Goal: Use online tool/utility: Use online tool/utility

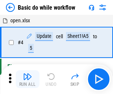
click at [27, 79] on img "button" at bounding box center [27, 76] width 9 height 9
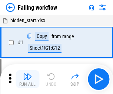
click at [27, 79] on img "button" at bounding box center [27, 76] width 9 height 9
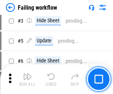
scroll to position [157, 0]
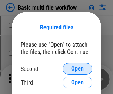
click at [77, 68] on span "Open" at bounding box center [77, 68] width 13 height 6
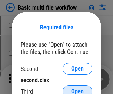
click at [77, 88] on span "Open" at bounding box center [77, 91] width 13 height 6
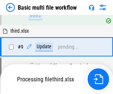
scroll to position [204, 0]
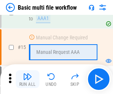
click at [27, 79] on img "button" at bounding box center [27, 76] width 9 height 9
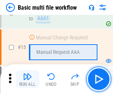
scroll to position [492, 0]
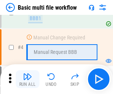
click at [27, 79] on img "button" at bounding box center [27, 76] width 9 height 9
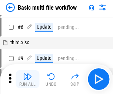
click at [27, 79] on img "button" at bounding box center [27, 76] width 9 height 9
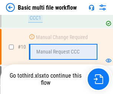
scroll to position [346, 0]
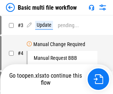
scroll to position [30, 0]
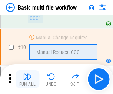
click at [27, 79] on img "button" at bounding box center [27, 76] width 9 height 9
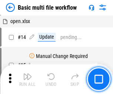
click at [27, 79] on img "button" at bounding box center [27, 76] width 9 height 9
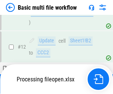
scroll to position [346, 0]
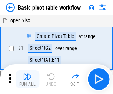
click at [27, 79] on img "button" at bounding box center [27, 76] width 9 height 9
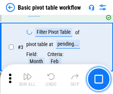
scroll to position [177, 0]
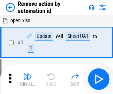
scroll to position [27, 0]
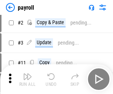
click at [27, 79] on img "button" at bounding box center [27, 76] width 9 height 9
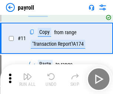
scroll to position [54, 0]
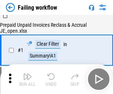
click at [27, 79] on img "button" at bounding box center [27, 76] width 9 height 9
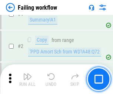
scroll to position [119, 0]
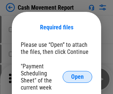
click at [77, 77] on span "Open" at bounding box center [77, 77] width 13 height 6
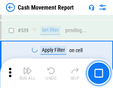
scroll to position [3281, 0]
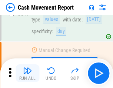
click at [27, 73] on img "button" at bounding box center [27, 70] width 9 height 9
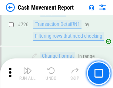
scroll to position [3857, 0]
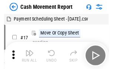
scroll to position [13, 0]
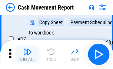
click at [27, 55] on img "button" at bounding box center [27, 52] width 9 height 9
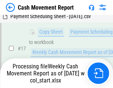
scroll to position [154, 0]
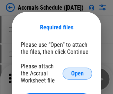
click at [77, 73] on span "Open" at bounding box center [77, 73] width 13 height 6
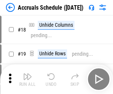
scroll to position [71, 0]
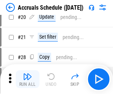
click at [27, 79] on img "button" at bounding box center [27, 76] width 9 height 9
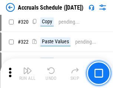
scroll to position [1375, 0]
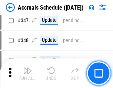
click at [27, 73] on img "button" at bounding box center [27, 70] width 9 height 9
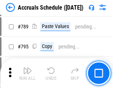
scroll to position [3106, 0]
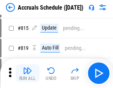
click at [27, 73] on img "button" at bounding box center [27, 70] width 9 height 9
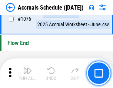
scroll to position [4428, 0]
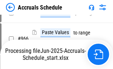
scroll to position [3578, 0]
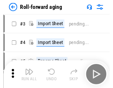
scroll to position [1, 0]
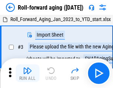
click at [27, 73] on img "button" at bounding box center [27, 70] width 9 height 9
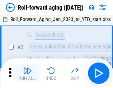
click at [27, 73] on img "button" at bounding box center [27, 70] width 9 height 9
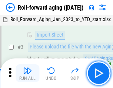
scroll to position [48, 0]
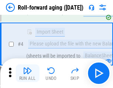
click at [27, 73] on img "button" at bounding box center [27, 70] width 9 height 9
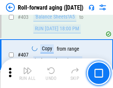
scroll to position [2564, 0]
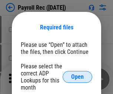
click at [77, 77] on span "Open" at bounding box center [77, 77] width 13 height 6
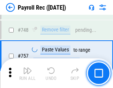
scroll to position [4376, 0]
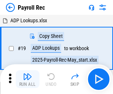
click at [27, 79] on img "button" at bounding box center [27, 76] width 9 height 9
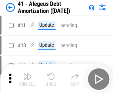
click at [27, 79] on img "button" at bounding box center [27, 76] width 9 height 9
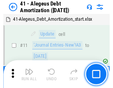
scroll to position [91, 0]
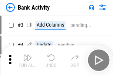
click at [27, 60] on img "button" at bounding box center [27, 57] width 9 height 9
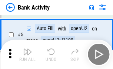
scroll to position [39, 0]
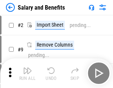
click at [27, 73] on img "button" at bounding box center [27, 70] width 9 height 9
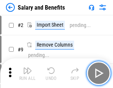
scroll to position [10, 0]
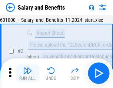
click at [27, 73] on img "button" at bounding box center [27, 70] width 9 height 9
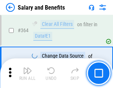
scroll to position [3481, 0]
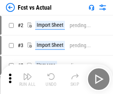
click at [27, 73] on img "button" at bounding box center [27, 76] width 9 height 9
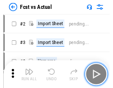
scroll to position [10, 0]
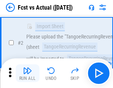
click at [27, 73] on img "button" at bounding box center [27, 70] width 9 height 9
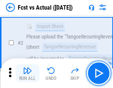
scroll to position [69, 0]
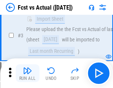
click at [27, 73] on img "button" at bounding box center [27, 70] width 9 height 9
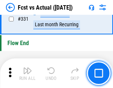
scroll to position [3539, 0]
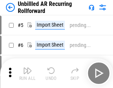
click at [27, 73] on img "button" at bounding box center [27, 70] width 9 height 9
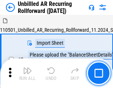
scroll to position [16, 0]
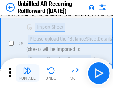
click at [27, 73] on img "button" at bounding box center [27, 70] width 9 height 9
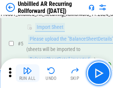
scroll to position [69, 0]
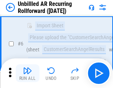
click at [27, 73] on img "button" at bounding box center [27, 70] width 9 height 9
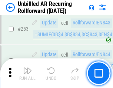
scroll to position [2511, 0]
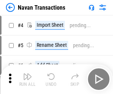
click at [27, 73] on img "button" at bounding box center [27, 76] width 9 height 9
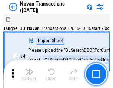
scroll to position [12, 0]
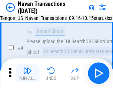
click at [27, 73] on img "button" at bounding box center [27, 70] width 9 height 9
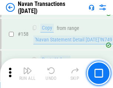
scroll to position [2397, 0]
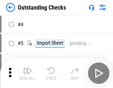
click at [27, 73] on img "button" at bounding box center [27, 70] width 9 height 9
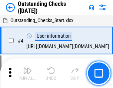
scroll to position [31, 0]
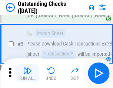
click at [27, 73] on img "button" at bounding box center [27, 70] width 9 height 9
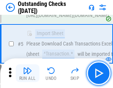
scroll to position [77, 0]
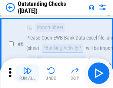
click at [27, 73] on img "button" at bounding box center [27, 70] width 9 height 9
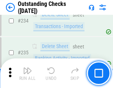
scroll to position [2245, 0]
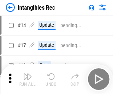
click at [27, 79] on img "button" at bounding box center [27, 76] width 9 height 9
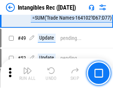
scroll to position [288, 0]
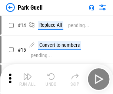
click at [27, 73] on img "button" at bounding box center [27, 76] width 9 height 9
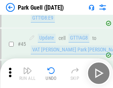
scroll to position [925, 0]
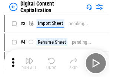
scroll to position [21, 0]
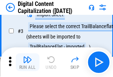
click at [27, 62] on img "button" at bounding box center [27, 59] width 9 height 9
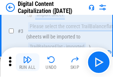
click at [27, 62] on img "button" at bounding box center [27, 59] width 9 height 9
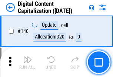
scroll to position [784, 0]
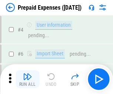
click at [27, 73] on img "button" at bounding box center [27, 76] width 9 height 9
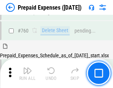
scroll to position [2049, 0]
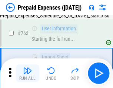
click at [27, 73] on img "button" at bounding box center [27, 70] width 9 height 9
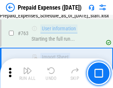
scroll to position [2093, 0]
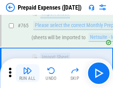
click at [27, 73] on img "button" at bounding box center [27, 70] width 9 height 9
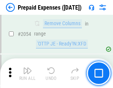
scroll to position [7728, 0]
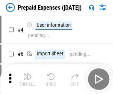
click at [27, 79] on img "button" at bounding box center [27, 76] width 9 height 9
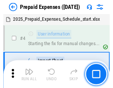
scroll to position [33, 0]
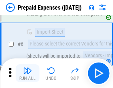
click at [27, 73] on img "button" at bounding box center [27, 70] width 9 height 9
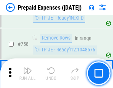
scroll to position [2634, 0]
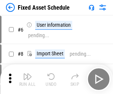
click at [27, 79] on img "button" at bounding box center [27, 76] width 9 height 9
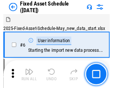
scroll to position [40, 0]
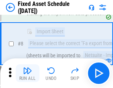
click at [27, 73] on img "button" at bounding box center [27, 70] width 9 height 9
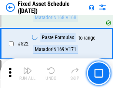
scroll to position [2569, 0]
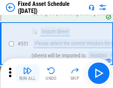
click at [27, 73] on img "button" at bounding box center [27, 70] width 9 height 9
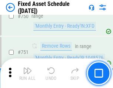
scroll to position [3604, 0]
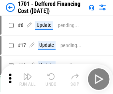
click at [27, 79] on img "button" at bounding box center [27, 76] width 9 height 9
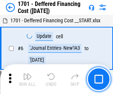
scroll to position [89, 0]
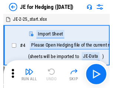
scroll to position [1, 0]
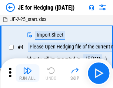
click at [27, 73] on img "button" at bounding box center [27, 70] width 9 height 9
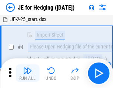
click at [27, 73] on img "button" at bounding box center [27, 70] width 9 height 9
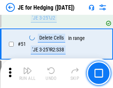
scroll to position [479, 0]
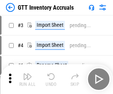
click at [27, 73] on img "button" at bounding box center [27, 76] width 9 height 9
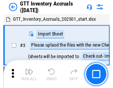
scroll to position [1, 0]
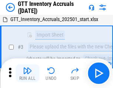
click at [27, 73] on img "button" at bounding box center [27, 70] width 9 height 9
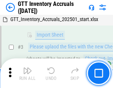
scroll to position [48, 0]
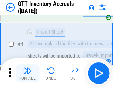
click at [27, 73] on img "button" at bounding box center [27, 70] width 9 height 9
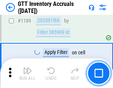
scroll to position [6037, 0]
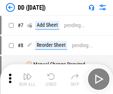
click at [27, 79] on img "button" at bounding box center [27, 76] width 9 height 9
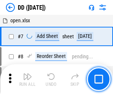
scroll to position [71, 0]
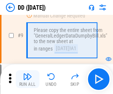
click at [27, 79] on img "button" at bounding box center [27, 76] width 9 height 9
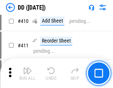
scroll to position [3308, 0]
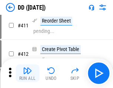
click at [27, 73] on img "button" at bounding box center [27, 70] width 9 height 9
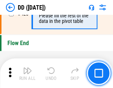
scroll to position [3538, 0]
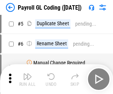
click at [27, 79] on img "button" at bounding box center [27, 76] width 9 height 9
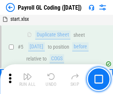
scroll to position [89, 0]
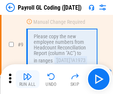
click at [27, 79] on img "button" at bounding box center [27, 76] width 9 height 9
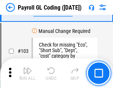
scroll to position [1734, 0]
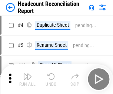
click at [27, 79] on img "button" at bounding box center [27, 76] width 9 height 9
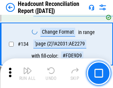
scroll to position [889, 0]
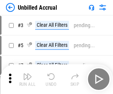
click at [27, 79] on img "button" at bounding box center [27, 76] width 9 height 9
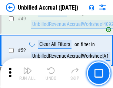
scroll to position [671, 0]
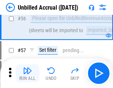
click at [27, 73] on img "button" at bounding box center [27, 70] width 9 height 9
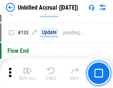
scroll to position [2202, 0]
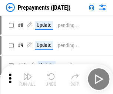
click at [27, 79] on img "button" at bounding box center [27, 76] width 9 height 9
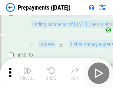
scroll to position [46, 0]
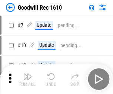
click at [27, 79] on img "button" at bounding box center [27, 76] width 9 height 9
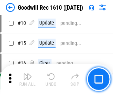
scroll to position [126, 0]
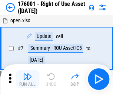
click at [27, 79] on img "button" at bounding box center [27, 76] width 9 height 9
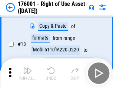
scroll to position [48, 0]
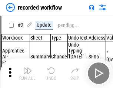
click at [27, 73] on img "button" at bounding box center [27, 70] width 9 height 9
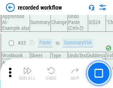
scroll to position [2311, 0]
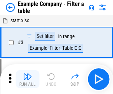
click at [27, 79] on img "button" at bounding box center [27, 76] width 9 height 9
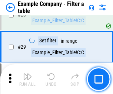
scroll to position [676, 0]
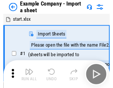
scroll to position [11, 0]
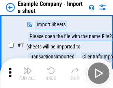
click at [27, 73] on img "button" at bounding box center [27, 70] width 9 height 9
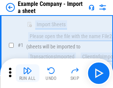
click at [27, 73] on img "button" at bounding box center [27, 70] width 9 height 9
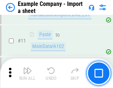
scroll to position [163, 0]
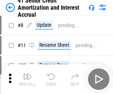
click at [27, 73] on img "button" at bounding box center [27, 76] width 9 height 9
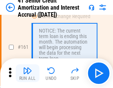
click at [27, 73] on img "button" at bounding box center [27, 70] width 9 height 9
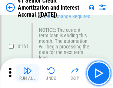
scroll to position [791, 0]
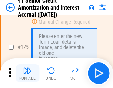
click at [27, 73] on img "button" at bounding box center [27, 70] width 9 height 9
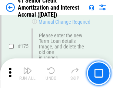
scroll to position [866, 0]
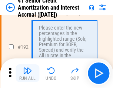
click at [27, 73] on img "button" at bounding box center [27, 70] width 9 height 9
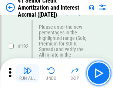
scroll to position [943, 0]
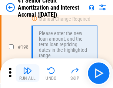
click at [27, 73] on img "button" at bounding box center [27, 70] width 9 height 9
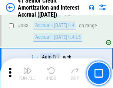
scroll to position [1889, 0]
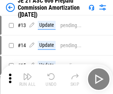
click at [27, 73] on img "button" at bounding box center [27, 76] width 9 height 9
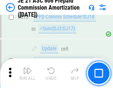
scroll to position [1380, 0]
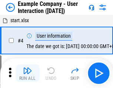
click at [27, 73] on img "button" at bounding box center [27, 70] width 9 height 9
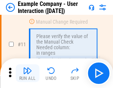
click at [27, 73] on img "button" at bounding box center [27, 70] width 9 height 9
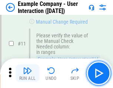
scroll to position [160, 0]
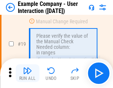
click at [27, 73] on img "button" at bounding box center [27, 70] width 9 height 9
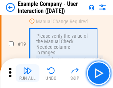
click at [27, 73] on img "button" at bounding box center [27, 70] width 9 height 9
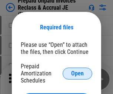
click at [77, 73] on span "Open" at bounding box center [77, 73] width 13 height 6
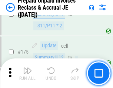
scroll to position [998, 0]
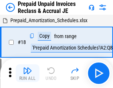
click at [27, 73] on img "button" at bounding box center [27, 70] width 9 height 9
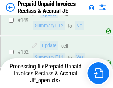
scroll to position [998, 0]
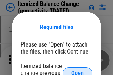
click at [77, 70] on span "Open" at bounding box center [77, 73] width 13 height 6
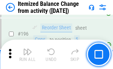
scroll to position [1423, 0]
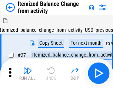
scroll to position [11, 0]
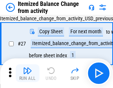
click at [27, 73] on img "button" at bounding box center [27, 70] width 9 height 9
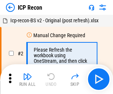
scroll to position [3, 0]
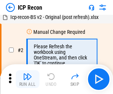
click at [27, 79] on img "button" at bounding box center [27, 76] width 9 height 9
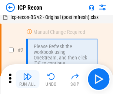
click at [27, 79] on img "button" at bounding box center [27, 76] width 9 height 9
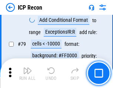
scroll to position [725, 0]
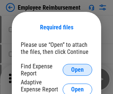
click at [77, 69] on span "Open" at bounding box center [77, 70] width 13 height 6
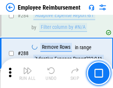
scroll to position [2009, 0]
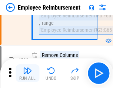
click at [27, 73] on img "button" at bounding box center [27, 70] width 9 height 9
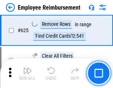
scroll to position [4426, 0]
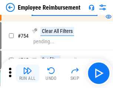
click at [27, 73] on img "button" at bounding box center [27, 70] width 9 height 9
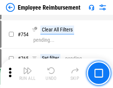
scroll to position [5187, 0]
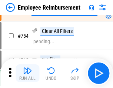
click at [27, 73] on img "button" at bounding box center [27, 70] width 9 height 9
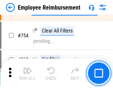
click at [27, 73] on img "button" at bounding box center [27, 70] width 9 height 9
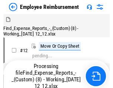
scroll to position [25, 0]
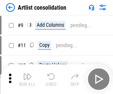
click at [27, 79] on img "button" at bounding box center [27, 76] width 9 height 9
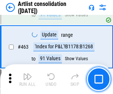
scroll to position [3237, 0]
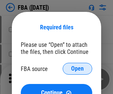
click at [77, 68] on span "Open" at bounding box center [77, 68] width 13 height 6
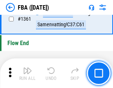
scroll to position [7940, 0]
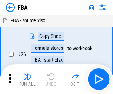
scroll to position [7, 0]
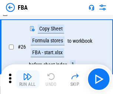
click at [27, 79] on img "button" at bounding box center [27, 76] width 9 height 9
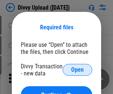
click at [77, 69] on span "Open" at bounding box center [77, 70] width 13 height 6
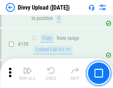
scroll to position [766, 0]
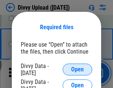
click at [77, 69] on span "Open" at bounding box center [77, 70] width 13 height 6
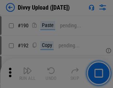
scroll to position [933, 0]
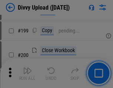
scroll to position [1075, 0]
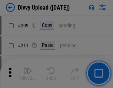
scroll to position [1256, 0]
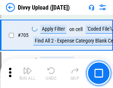
scroll to position [5057, 0]
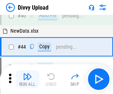
click at [27, 79] on img "button" at bounding box center [27, 76] width 9 height 9
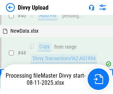
scroll to position [81, 0]
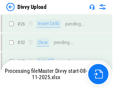
scroll to position [766, 0]
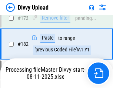
scroll to position [827, 0]
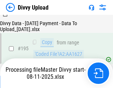
scroll to position [1033, 0]
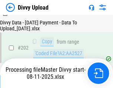
scroll to position [1202, 0]
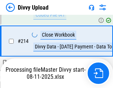
scroll to position [1479, 0]
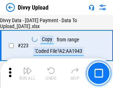
scroll to position [1685, 0]
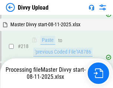
scroll to position [1592, 0]
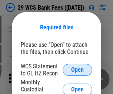
click at [77, 69] on span "Open" at bounding box center [77, 70] width 13 height 6
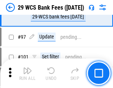
scroll to position [720, 0]
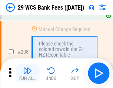
click at [27, 73] on img "button" at bounding box center [27, 70] width 9 height 9
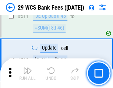
scroll to position [3720, 0]
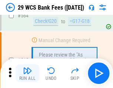
click at [27, 73] on img "button" at bounding box center [27, 70] width 9 height 9
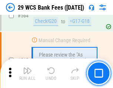
scroll to position [3998, 0]
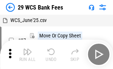
scroll to position [13, 0]
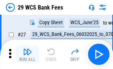
click at [27, 55] on img "button" at bounding box center [27, 52] width 9 height 9
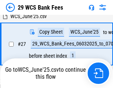
scroll to position [147, 0]
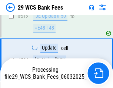
scroll to position [3947, 0]
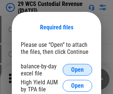
click at [77, 69] on span "Open" at bounding box center [77, 70] width 13 height 6
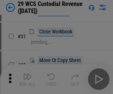
scroll to position [159, 0]
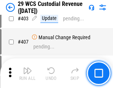
scroll to position [3424, 0]
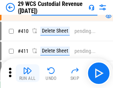
click at [27, 73] on img "button" at bounding box center [27, 70] width 9 height 9
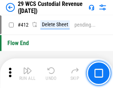
scroll to position [3531, 0]
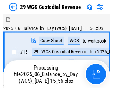
scroll to position [18, 0]
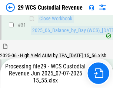
scroll to position [380, 0]
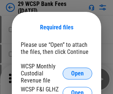
click at [77, 73] on span "Open" at bounding box center [77, 73] width 13 height 6
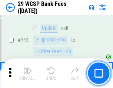
scroll to position [3725, 0]
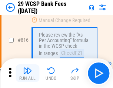
click at [27, 73] on img "button" at bounding box center [27, 70] width 9 height 9
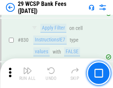
scroll to position [4691, 0]
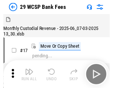
scroll to position [18, 0]
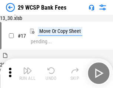
click at [27, 73] on img "button" at bounding box center [27, 70] width 9 height 9
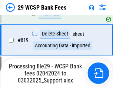
scroll to position [4682, 0]
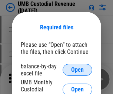
click at [77, 69] on span "Open" at bounding box center [77, 70] width 13 height 6
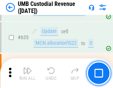
scroll to position [3869, 0]
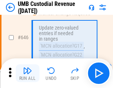
click at [27, 73] on img "button" at bounding box center [27, 70] width 9 height 9
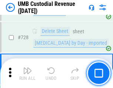
scroll to position [4560, 0]
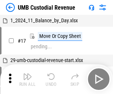
scroll to position [6, 0]
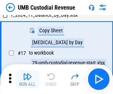
click at [27, 79] on img "button" at bounding box center [27, 76] width 9 height 9
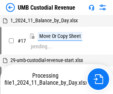
scroll to position [6, 0]
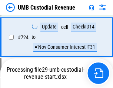
scroll to position [4543, 0]
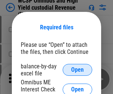
click at [77, 69] on span "Open" at bounding box center [77, 70] width 13 height 6
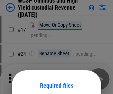
scroll to position [58, 0]
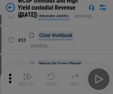
scroll to position [169, 0]
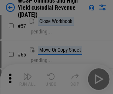
scroll to position [322, 0]
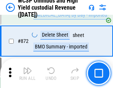
scroll to position [6257, 0]
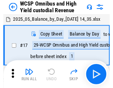
scroll to position [4, 0]
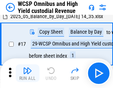
click at [27, 73] on img "button" at bounding box center [27, 70] width 9 height 9
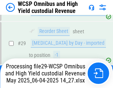
scroll to position [154, 0]
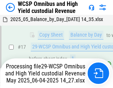
scroll to position [154, 0]
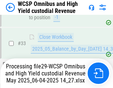
scroll to position [366, 0]
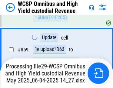
scroll to position [6208, 0]
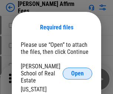
click at [77, 70] on span "Open" at bounding box center [77, 73] width 13 height 6
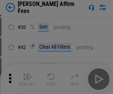
scroll to position [150, 0]
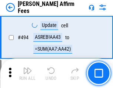
scroll to position [2010, 0]
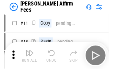
scroll to position [7, 0]
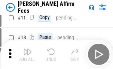
click at [27, 55] on img "button" at bounding box center [27, 52] width 9 height 9
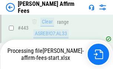
scroll to position [1939, 0]
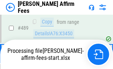
scroll to position [1939, 0]
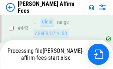
scroll to position [1939, 0]
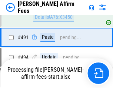
scroll to position [2010, 0]
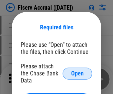
click at [77, 70] on span "Open" at bounding box center [77, 73] width 13 height 6
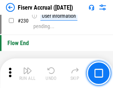
scroll to position [2343, 0]
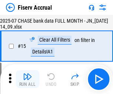
click at [27, 79] on img "button" at bounding box center [27, 76] width 9 height 9
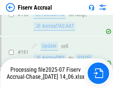
scroll to position [1944, 0]
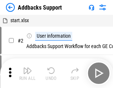
click at [27, 73] on img "button" at bounding box center [27, 70] width 9 height 9
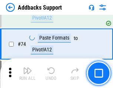
scroll to position [538, 0]
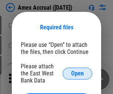
click at [77, 73] on span "Open" at bounding box center [77, 73] width 13 height 6
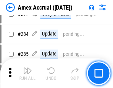
scroll to position [1924, 0]
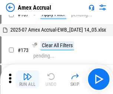
click at [27, 79] on img "button" at bounding box center [27, 76] width 9 height 9
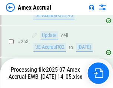
scroll to position [2068, 0]
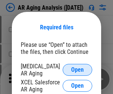
click at [77, 68] on span "Open" at bounding box center [77, 70] width 13 height 6
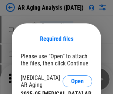
scroll to position [11, 0]
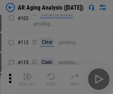
scroll to position [102, 0]
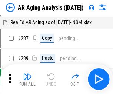
scroll to position [7, 0]
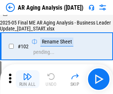
click at [27, 79] on img "button" at bounding box center [27, 76] width 9 height 9
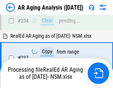
scroll to position [1146, 0]
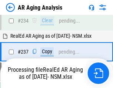
scroll to position [1137, 0]
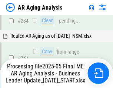
scroll to position [1137, 0]
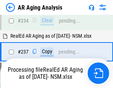
scroll to position [1137, 0]
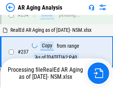
scroll to position [1137, 0]
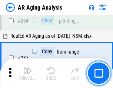
scroll to position [1137, 0]
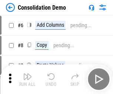
click at [27, 79] on img "button" at bounding box center [27, 76] width 9 height 9
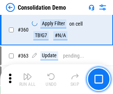
scroll to position [2478, 0]
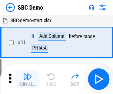
click at [27, 79] on img "button" at bounding box center [27, 76] width 9 height 9
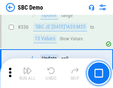
scroll to position [1945, 0]
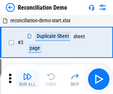
click at [27, 79] on img "button" at bounding box center [27, 76] width 9 height 9
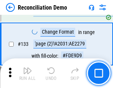
scroll to position [878, 0]
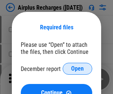
click at [77, 68] on span "Open" at bounding box center [77, 68] width 13 height 6
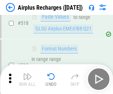
scroll to position [3181, 0]
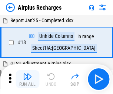
click at [27, 79] on img "button" at bounding box center [27, 76] width 9 height 9
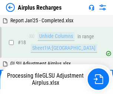
scroll to position [33, 0]
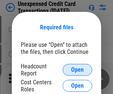
click at [77, 69] on span "Open" at bounding box center [77, 70] width 13 height 6
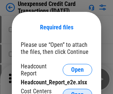
click at [77, 91] on span "Open" at bounding box center [77, 94] width 13 height 6
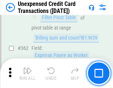
scroll to position [1901, 0]
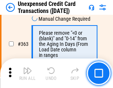
click at [27, 73] on img "button" at bounding box center [27, 70] width 9 height 9
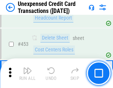
scroll to position [2521, 0]
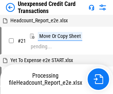
scroll to position [11, 0]
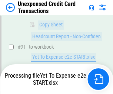
scroll to position [120, 0]
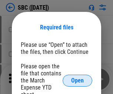
click at [77, 80] on span "Open" at bounding box center [77, 80] width 13 height 6
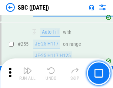
scroll to position [1445, 0]
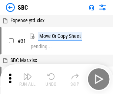
scroll to position [7, 0]
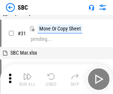
click at [27, 79] on img "button" at bounding box center [27, 76] width 9 height 9
